Goal: Task Accomplishment & Management: Use online tool/utility

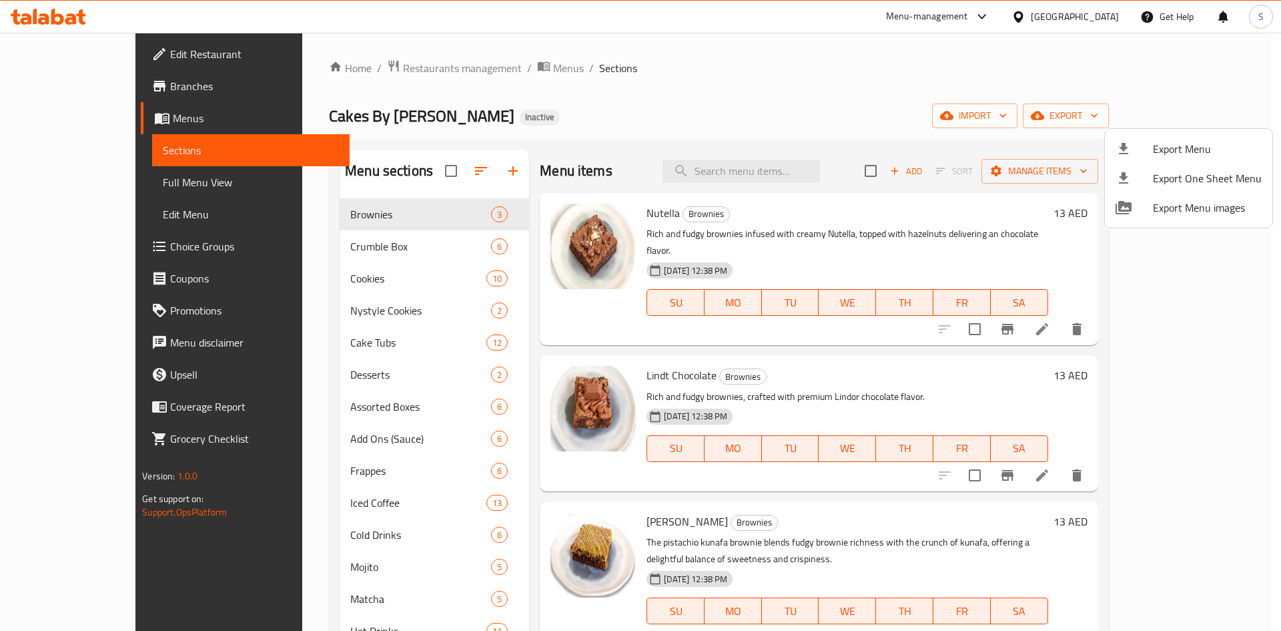
click at [783, 87] on div at bounding box center [640, 315] width 1281 height 631
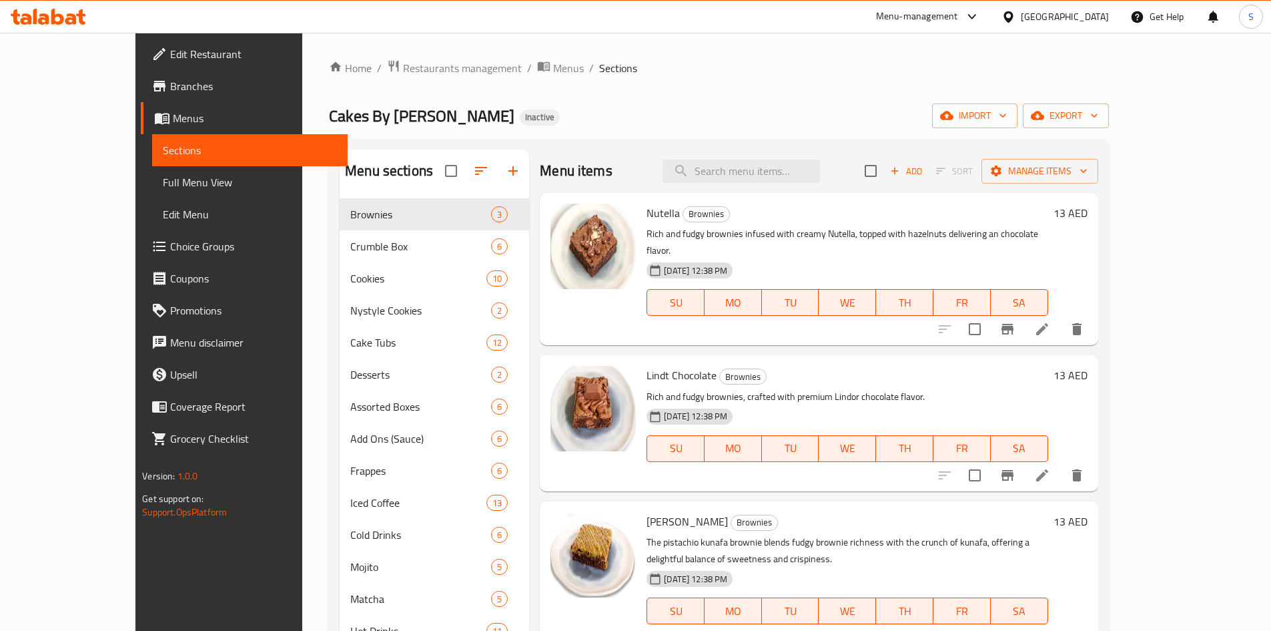
click at [75, 22] on icon at bounding box center [70, 18] width 11 height 11
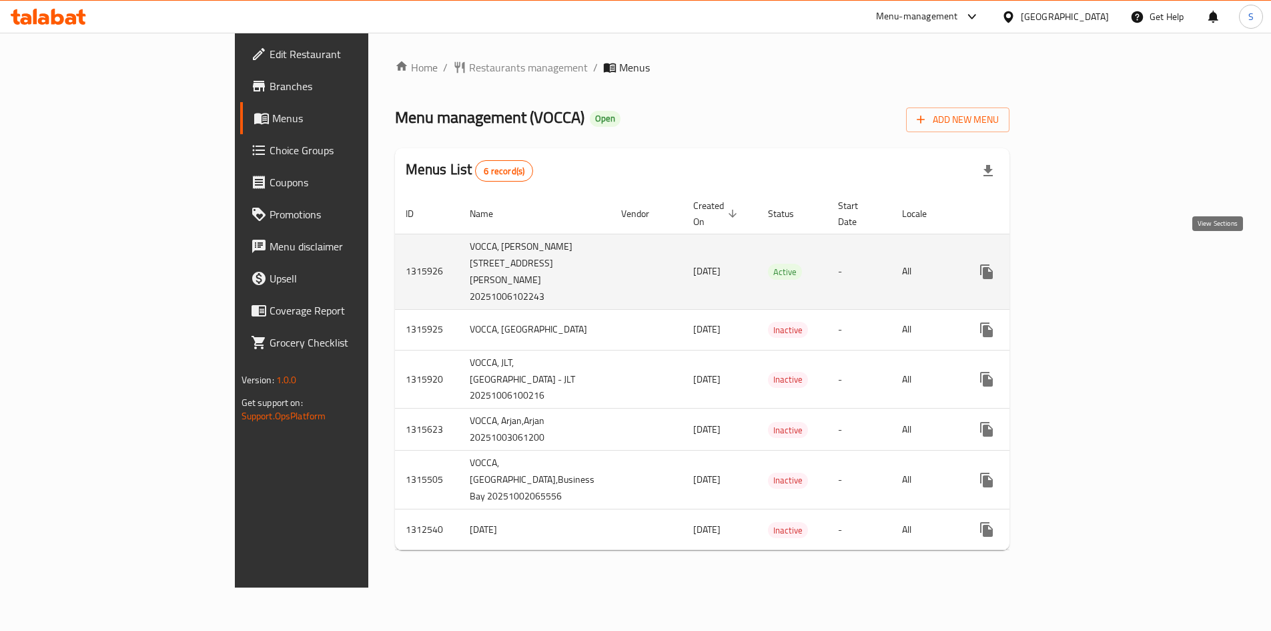
click at [1091, 264] on icon "enhanced table" at bounding box center [1083, 272] width 16 height 16
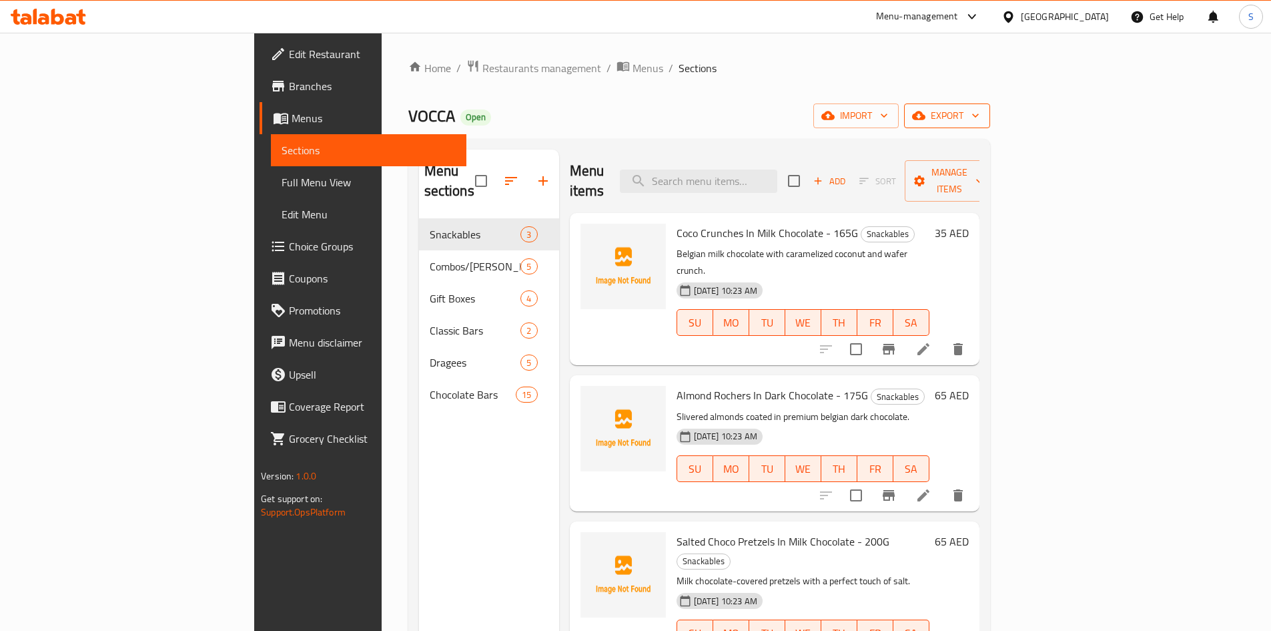
click at [980, 112] on span "export" at bounding box center [947, 115] width 65 height 17
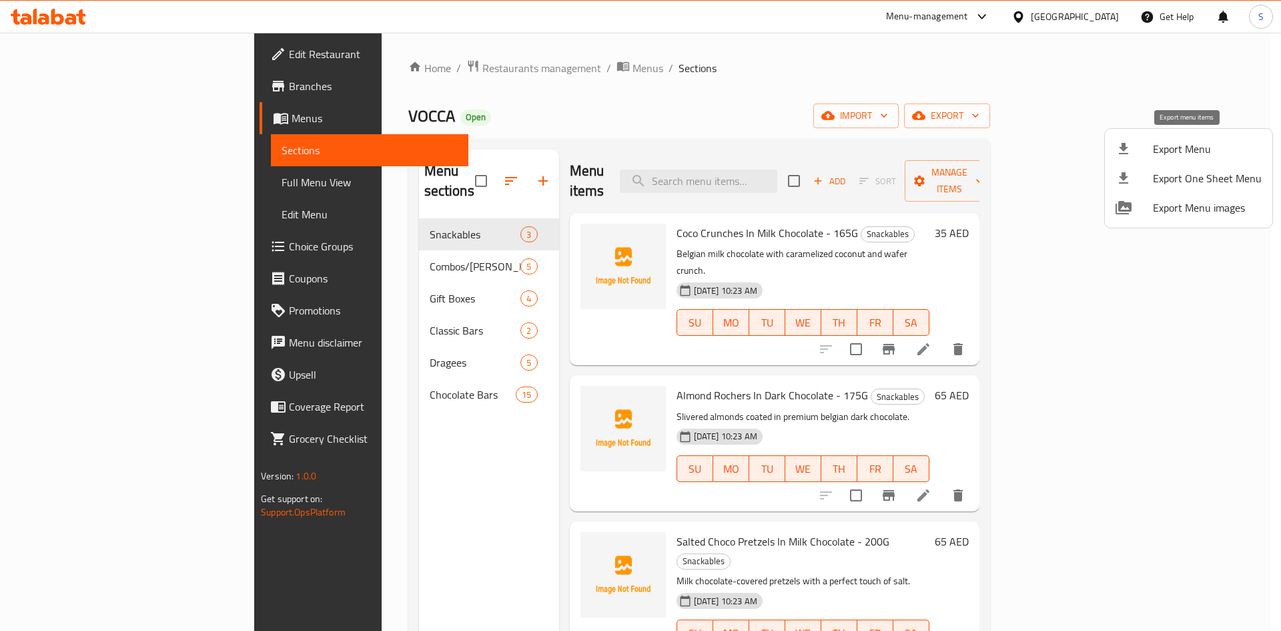
click at [1141, 137] on li "Export Menu" at bounding box center [1189, 148] width 168 height 29
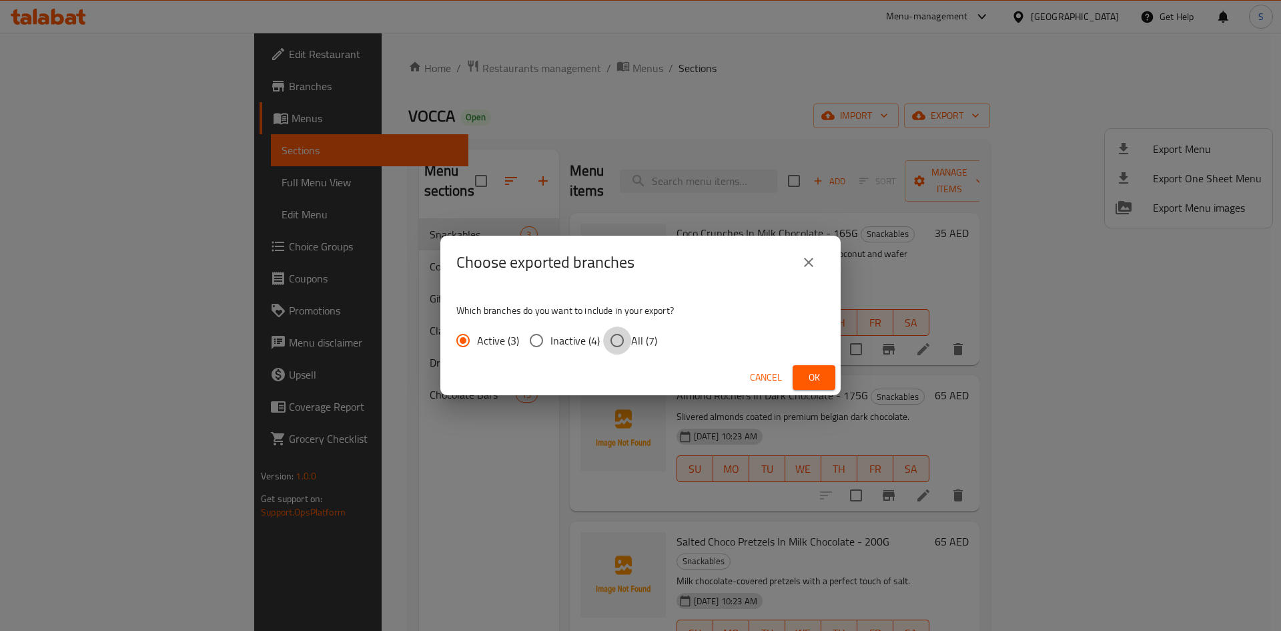
click at [625, 335] on input "All (7)" at bounding box center [617, 340] width 28 height 28
radio input "true"
click at [802, 375] on button "Ok" at bounding box center [814, 377] width 43 height 25
